Goal: Task Accomplishment & Management: Use online tool/utility

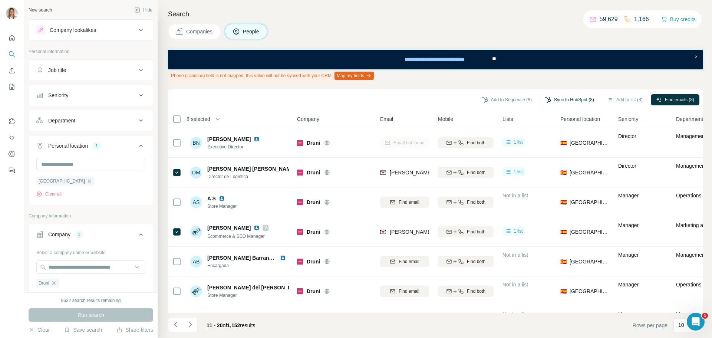
click at [565, 98] on button "Sync to HubSpot (8)" at bounding box center [569, 99] width 59 height 11
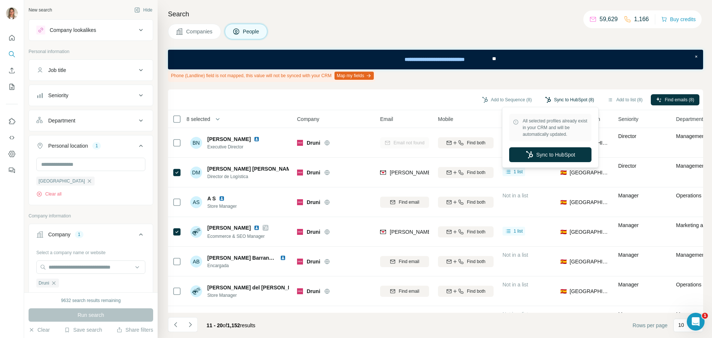
click at [565, 98] on button "Sync to HubSpot (8)" at bounding box center [569, 99] width 59 height 11
click at [54, 284] on icon "button" at bounding box center [54, 283] width 6 height 6
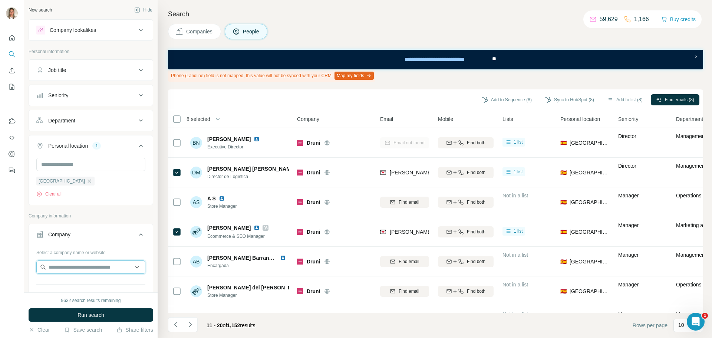
click at [74, 265] on input "text" at bounding box center [90, 266] width 109 height 13
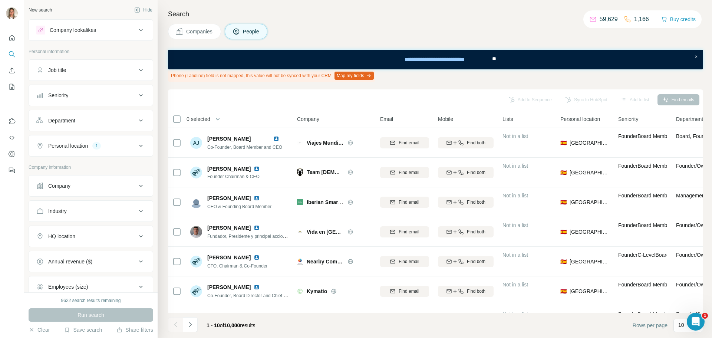
click at [82, 188] on div "Company" at bounding box center [86, 185] width 100 height 7
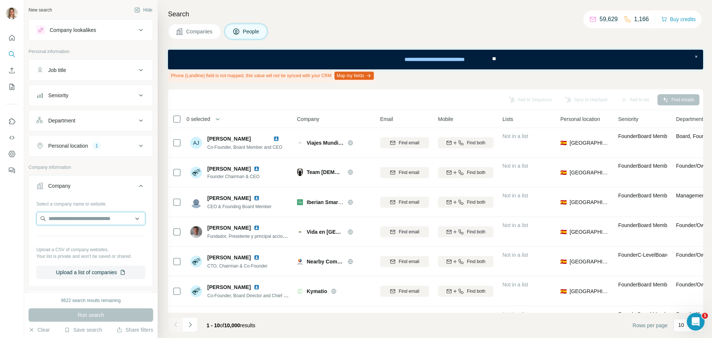
click at [81, 214] on input "text" at bounding box center [90, 218] width 109 height 13
paste input "**********"
type input "**********"
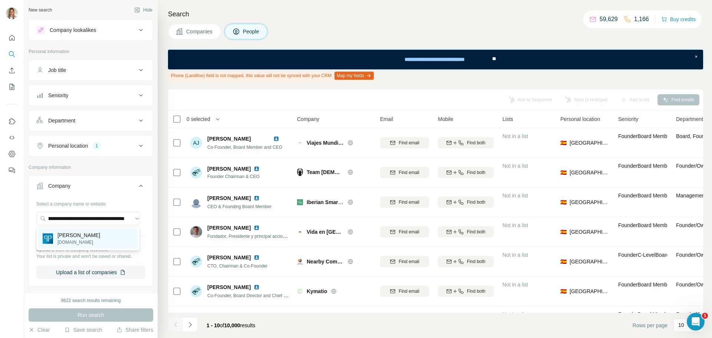
click at [86, 235] on p "Paco Perfumerías" at bounding box center [79, 234] width 43 height 7
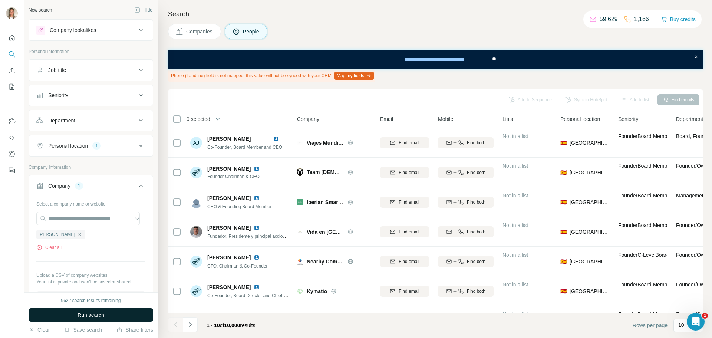
click at [86, 311] on button "Run search" at bounding box center [91, 314] width 125 height 13
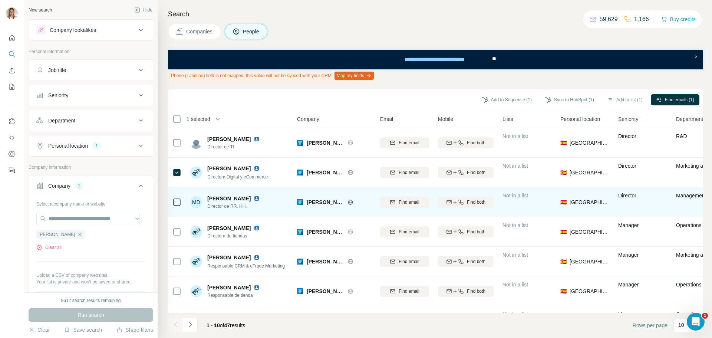
scroll to position [37, 0]
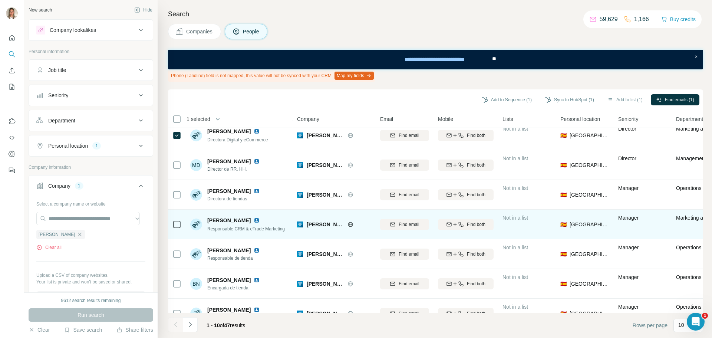
click at [173, 223] on icon at bounding box center [177, 224] width 9 height 9
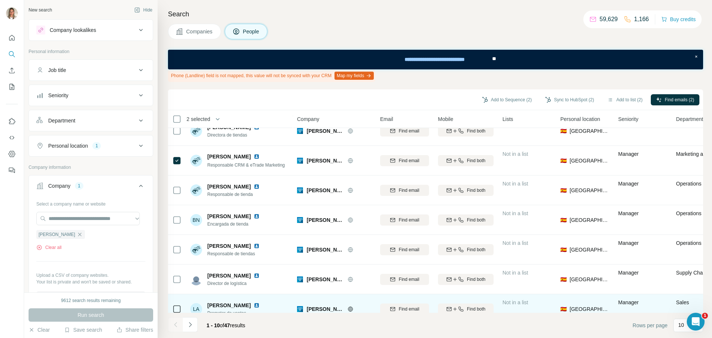
scroll to position [116, 0]
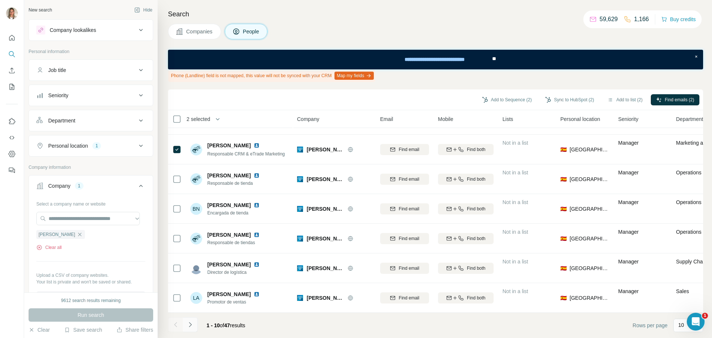
click at [188, 323] on icon "Navigate to next page" at bounding box center [190, 324] width 7 height 7
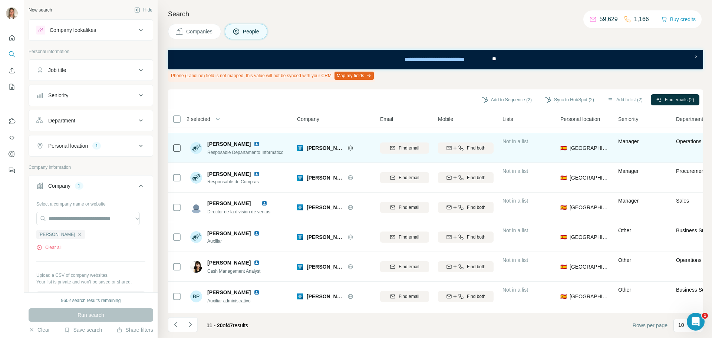
scroll to position [37, 0]
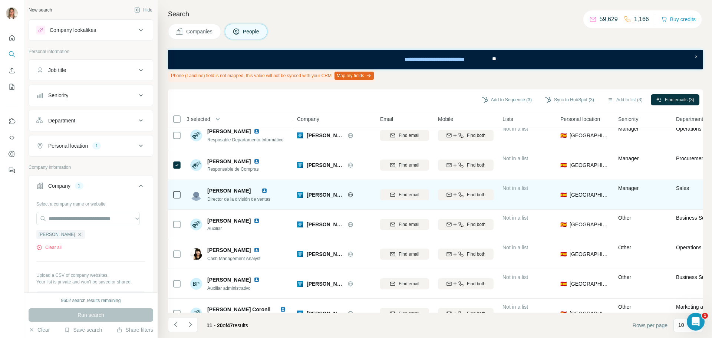
click at [175, 190] on icon at bounding box center [177, 194] width 9 height 9
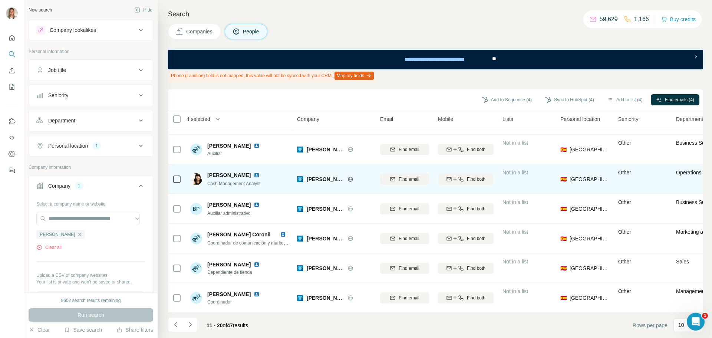
scroll to position [116, 0]
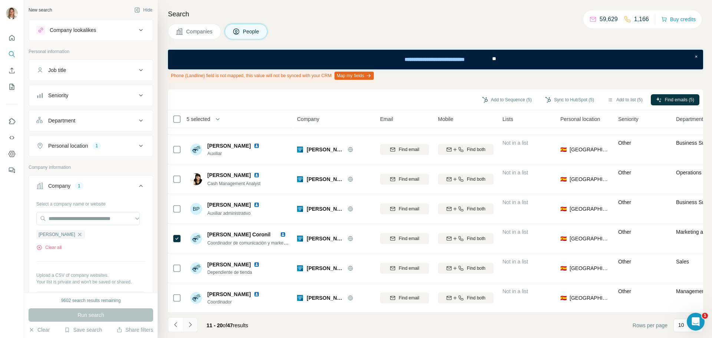
click at [189, 326] on icon "Navigate to next page" at bounding box center [190, 324] width 7 height 7
click at [190, 325] on icon "Navigate to next page" at bounding box center [190, 324] width 7 height 7
click at [193, 323] on icon "Navigate to next page" at bounding box center [190, 324] width 7 height 7
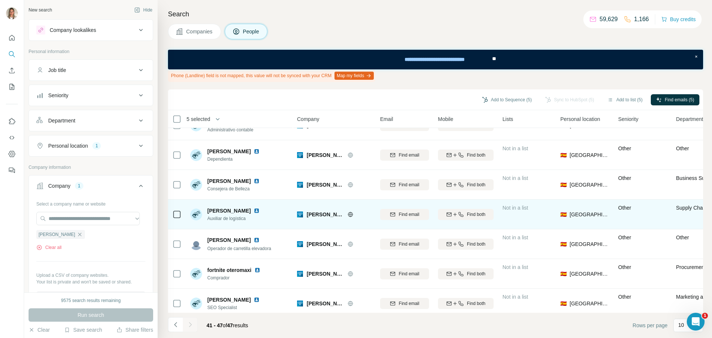
scroll to position [27, 0]
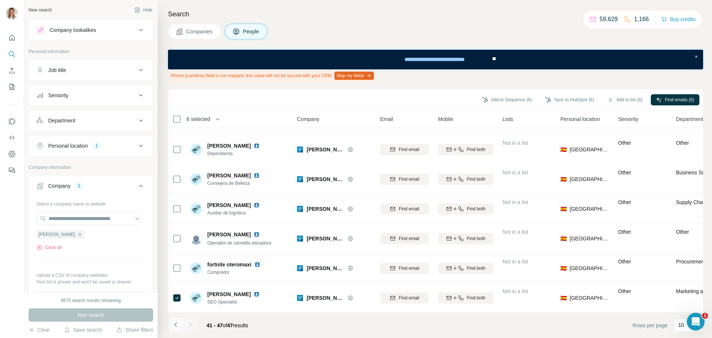
click at [173, 321] on icon "Navigate to previous page" at bounding box center [175, 324] width 7 height 7
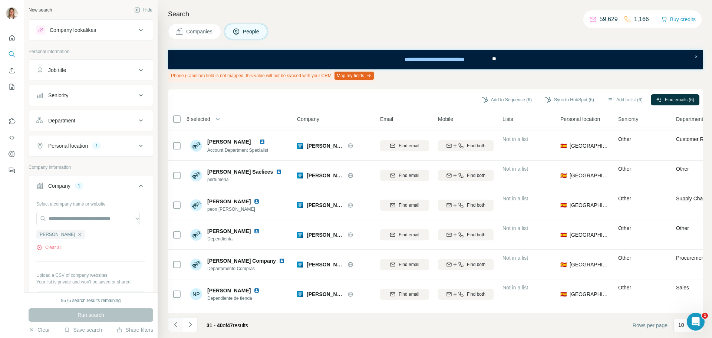
click at [173, 321] on icon "Navigate to previous page" at bounding box center [175, 324] width 7 height 7
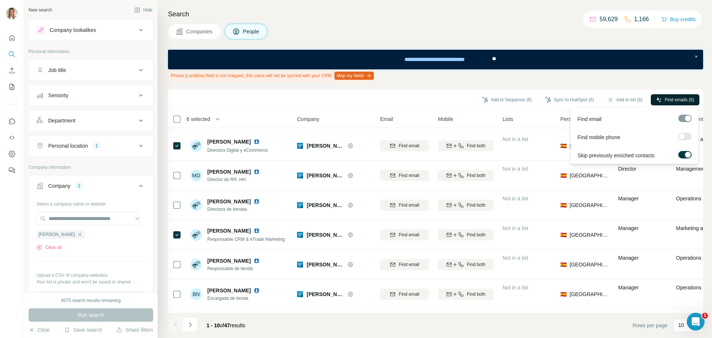
click at [656, 95] on button "Find emails (6)" at bounding box center [675, 99] width 49 height 11
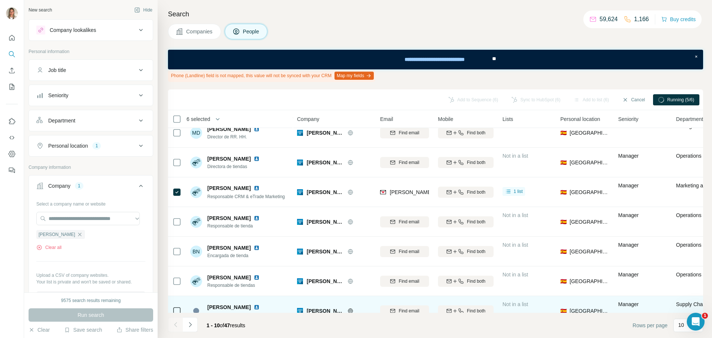
scroll to position [116, 0]
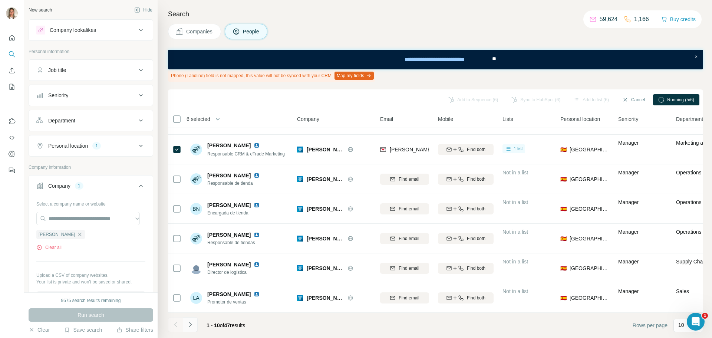
click at [193, 327] on icon "Navigate to next page" at bounding box center [190, 324] width 7 height 7
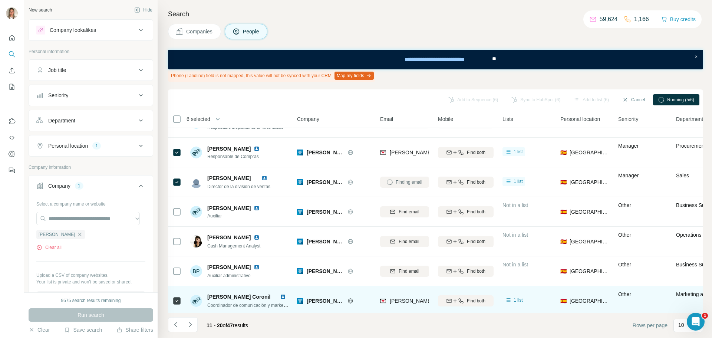
scroll to position [42, 0]
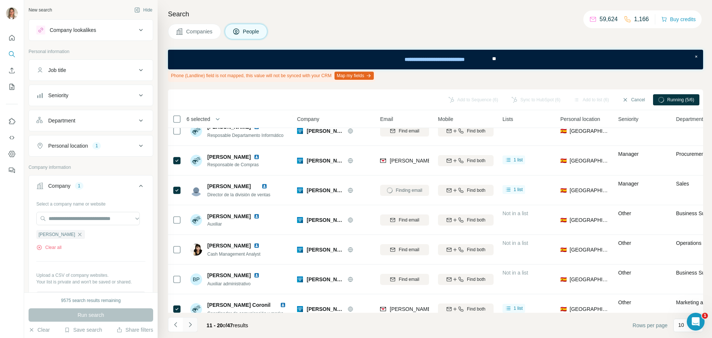
click at [189, 324] on icon "Navigate to next page" at bounding box center [190, 324] width 7 height 7
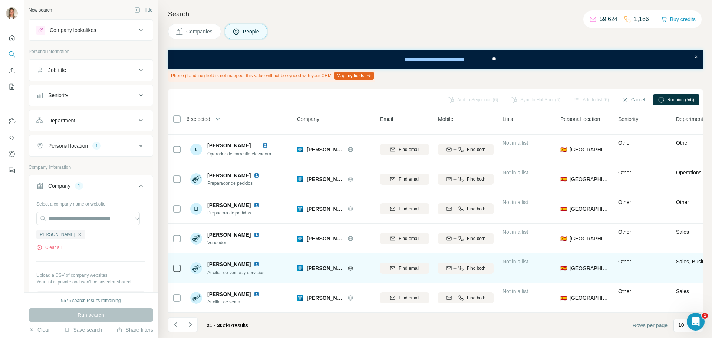
scroll to position [0, 0]
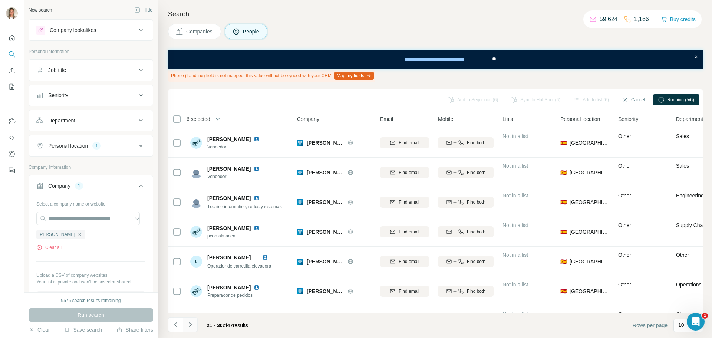
click at [188, 324] on icon "Navigate to next page" at bounding box center [190, 324] width 7 height 7
click at [188, 326] on icon "Navigate to next page" at bounding box center [190, 324] width 7 height 7
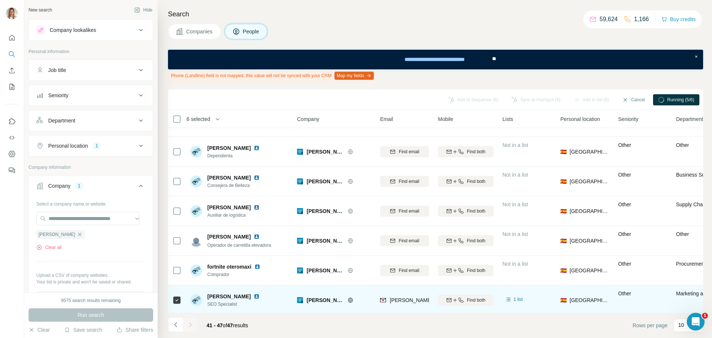
scroll to position [27, 0]
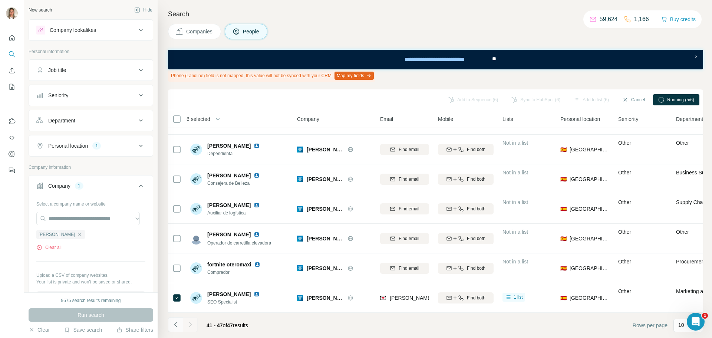
click at [171, 320] on button "Navigate to previous page" at bounding box center [175, 324] width 15 height 15
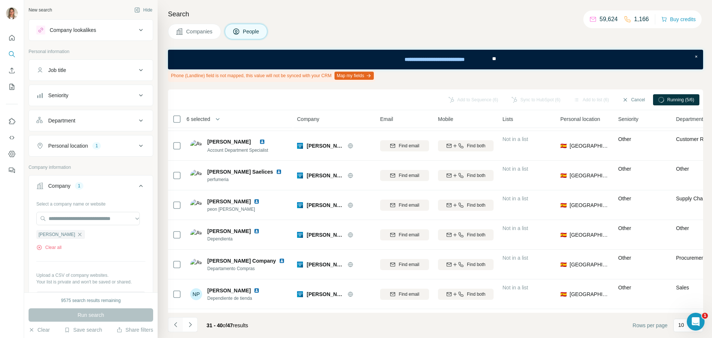
click at [174, 322] on icon "Navigate to previous page" at bounding box center [175, 324] width 7 height 7
click at [176, 323] on icon "Navigate to previous page" at bounding box center [175, 324] width 3 height 5
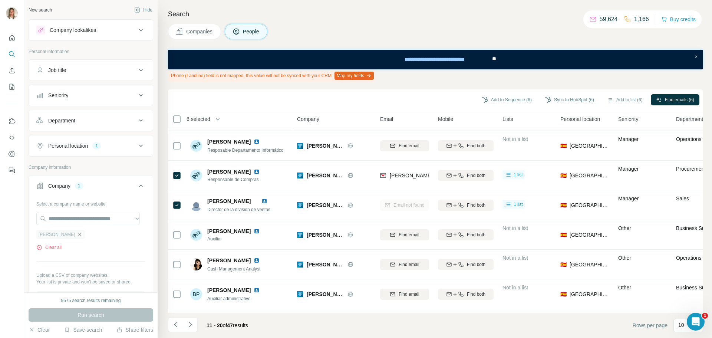
click at [79, 235] on icon "button" at bounding box center [80, 234] width 6 height 6
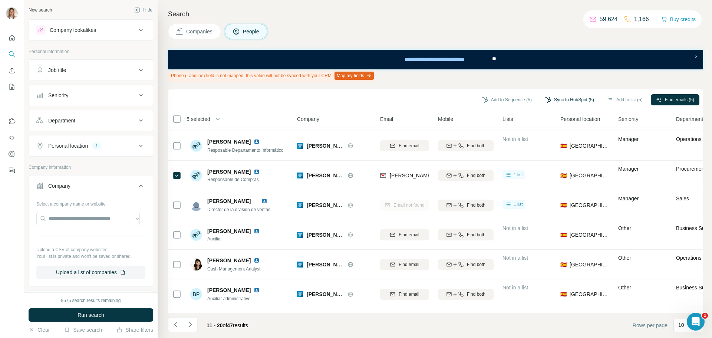
click at [559, 101] on button "Sync to HubSpot (5)" at bounding box center [569, 99] width 59 height 11
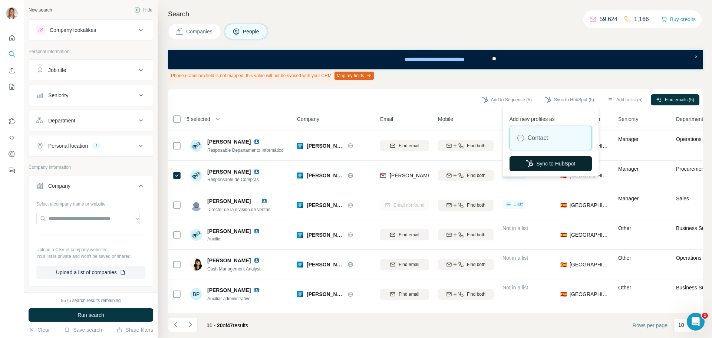
click at [557, 164] on button "Sync to HubSpot" at bounding box center [551, 163] width 82 height 15
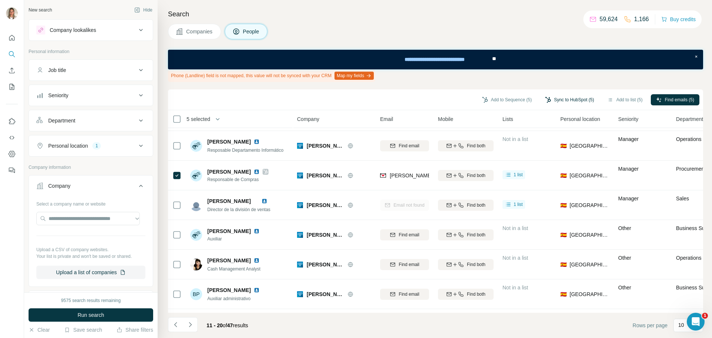
click at [570, 103] on button "Sync to HubSpot (5)" at bounding box center [569, 99] width 59 height 11
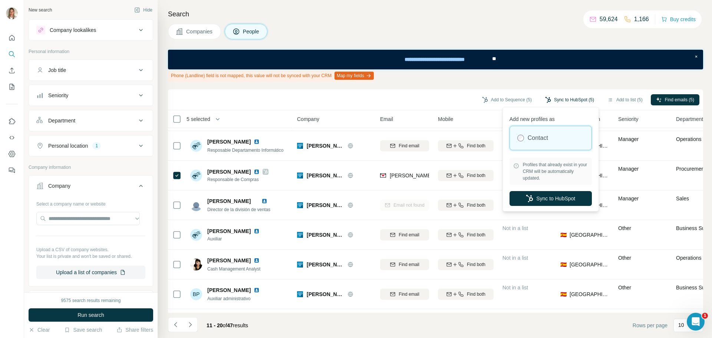
click at [568, 100] on button "Sync to HubSpot (5)" at bounding box center [569, 99] width 59 height 11
click at [91, 219] on input "text" at bounding box center [88, 218] width 104 height 13
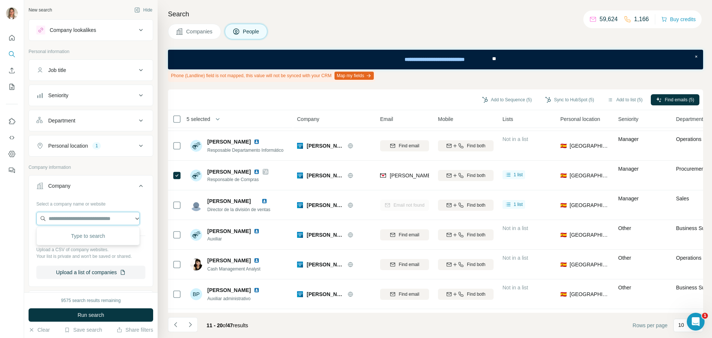
paste input "**********"
type input "**********"
click at [77, 233] on p "Vera AND the birds" at bounding box center [80, 234] width 44 height 7
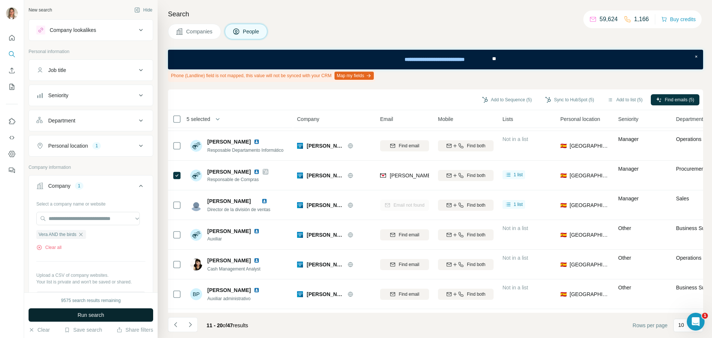
click at [99, 311] on button "Run search" at bounding box center [91, 314] width 125 height 13
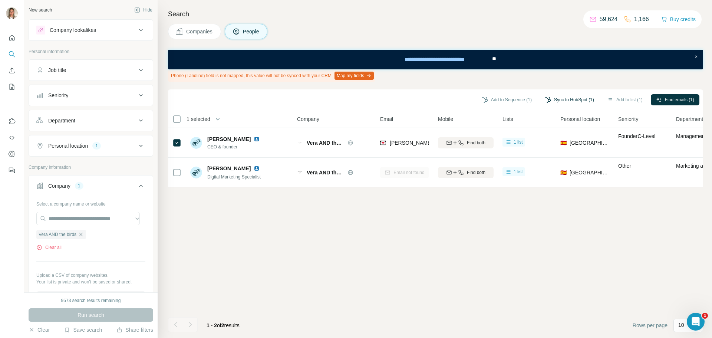
click at [576, 99] on button "Sync to HubSpot (1)" at bounding box center [569, 99] width 59 height 11
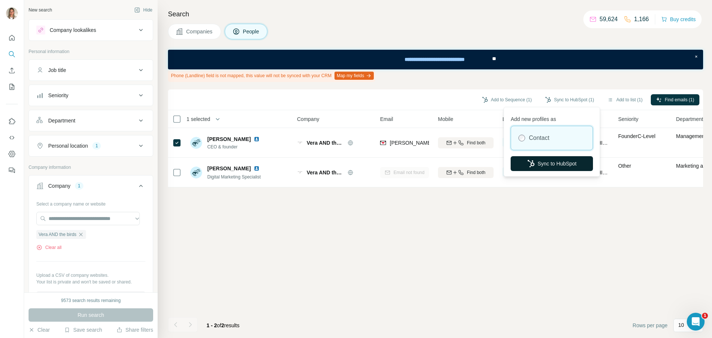
click at [571, 158] on button "Sync to HubSpot" at bounding box center [552, 163] width 82 height 15
